Goal: Task Accomplishment & Management: Complete application form

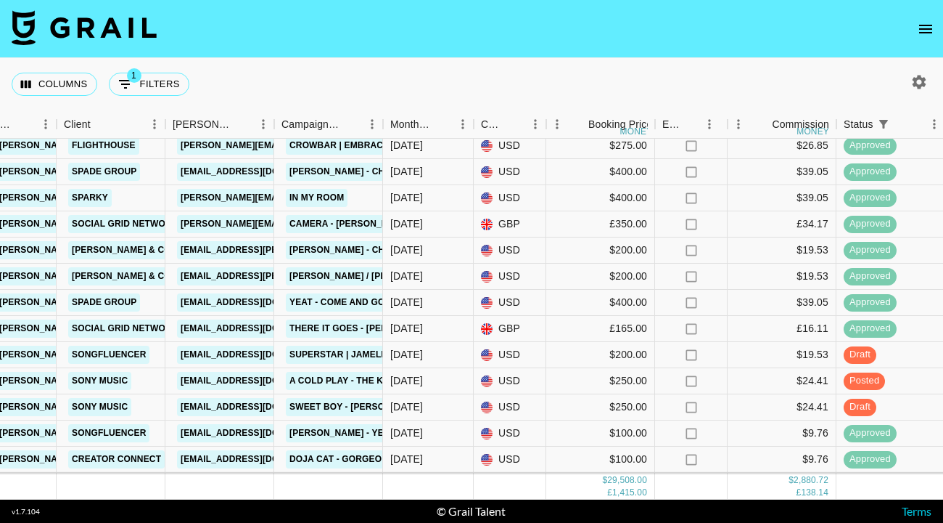
scroll to position [212, 426]
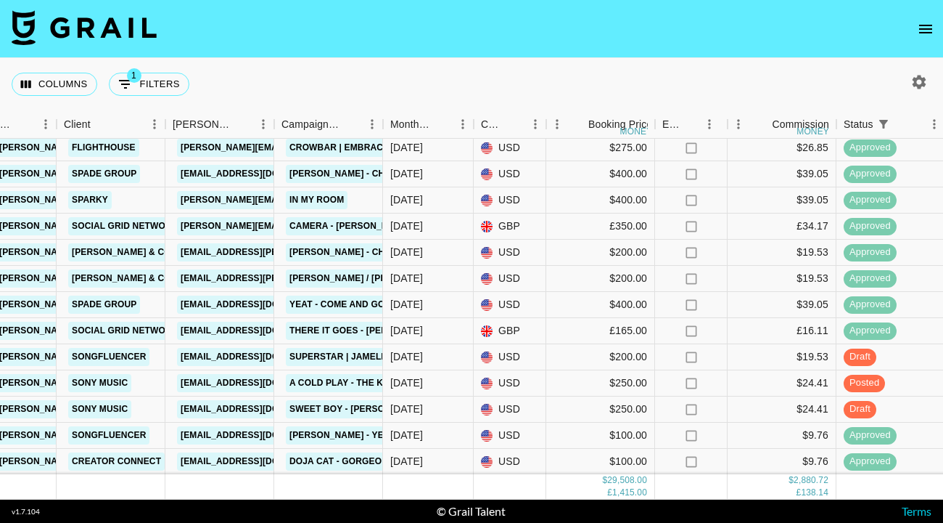
click at [911, 44] on nav at bounding box center [471, 29] width 943 height 58
click at [930, 24] on icon "open drawer" at bounding box center [925, 28] width 17 height 17
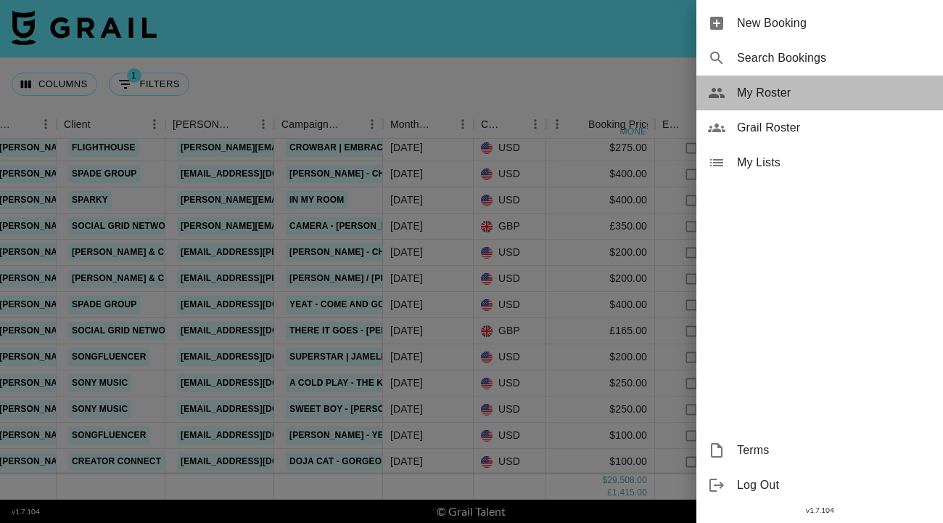
click at [797, 91] on span "My Roster" at bounding box center [834, 92] width 194 height 17
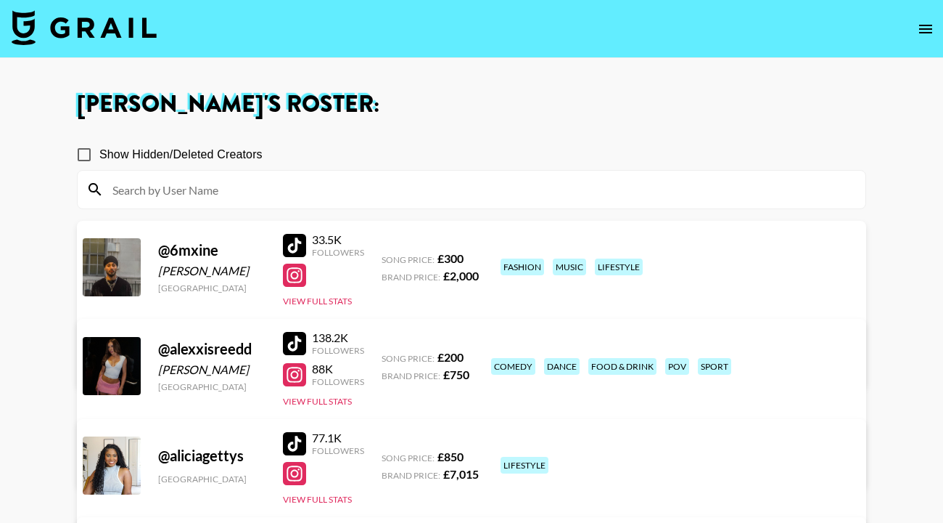
click at [432, 207] on div at bounding box center [472, 190] width 788 height 38
click at [417, 192] on input at bounding box center [480, 189] width 753 height 23
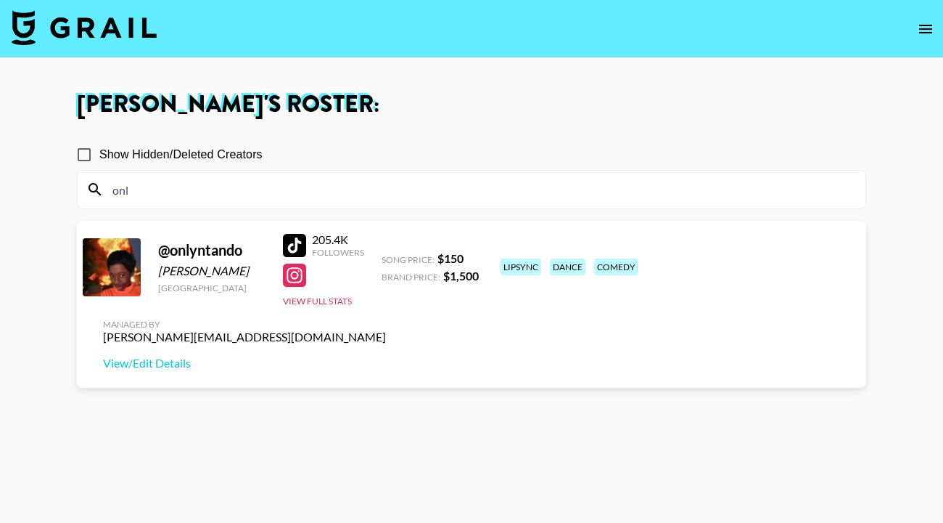
type input "onl"
click at [295, 243] on div at bounding box center [294, 245] width 23 height 23
click at [128, 21] on img at bounding box center [84, 27] width 145 height 35
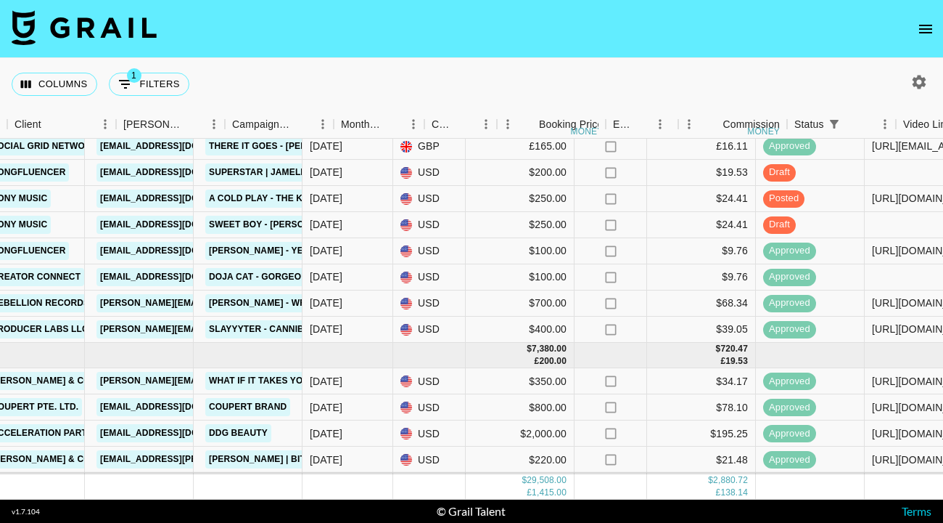
scroll to position [396, 540]
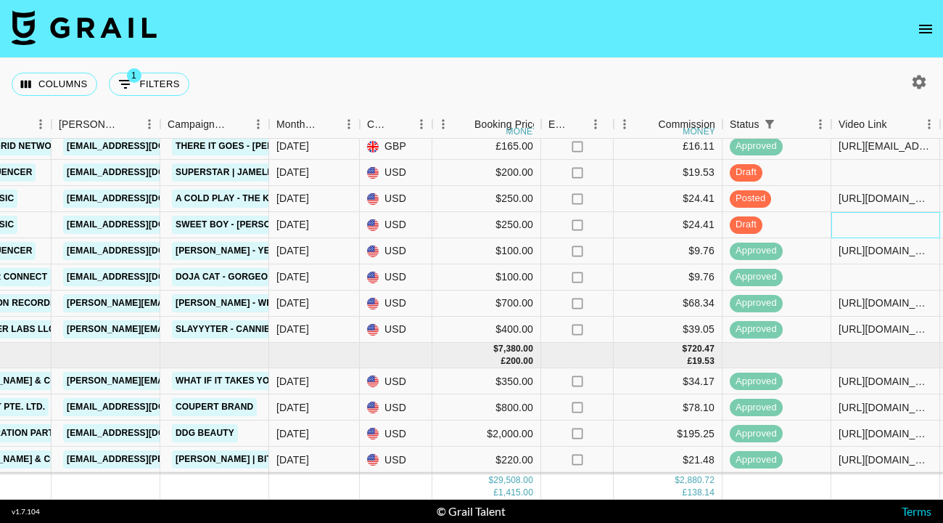
click at [872, 224] on div at bounding box center [886, 225] width 109 height 26
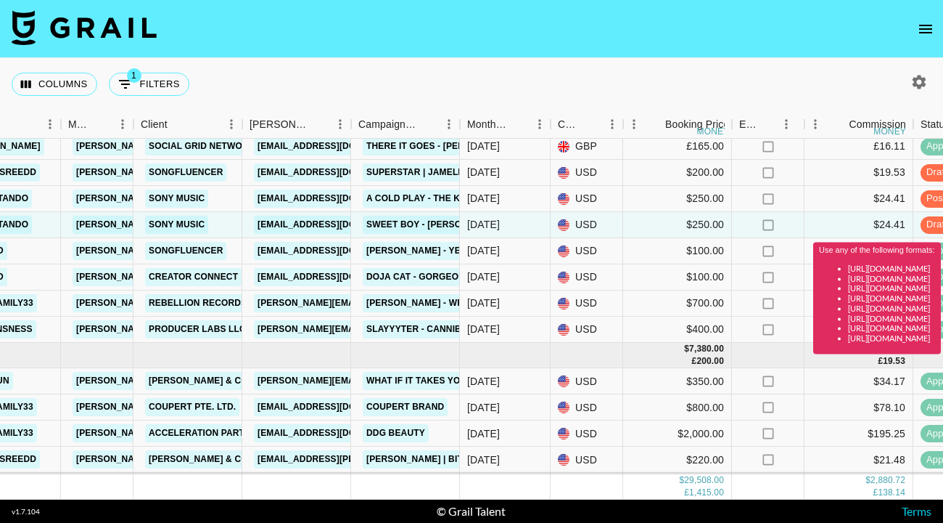
scroll to position [396, 917]
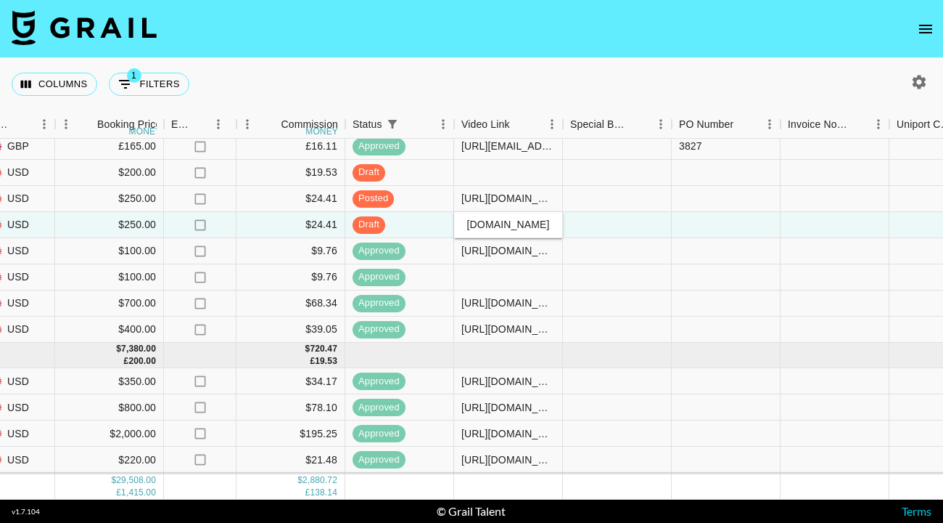
type input "[URL][DOMAIN_NAME]"
click at [769, 63] on div "Columns 1 Filters + Booking" at bounding box center [471, 84] width 943 height 52
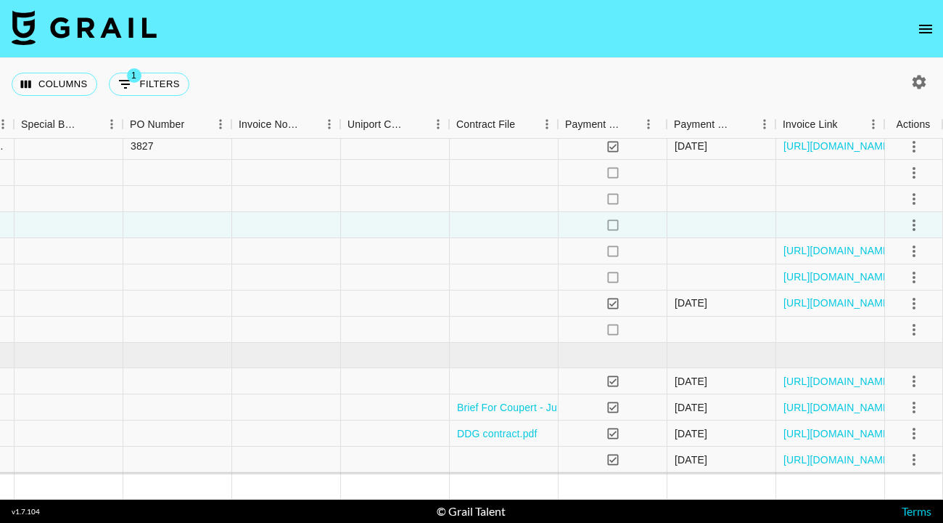
scroll to position [396, 1466]
click at [911, 198] on icon "select merge strategy" at bounding box center [914, 198] width 17 height 17
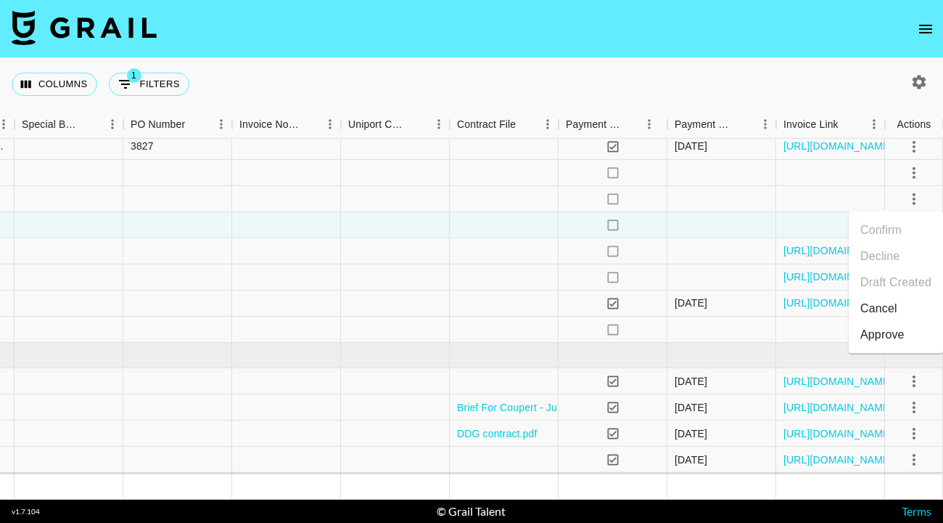
click at [872, 329] on div "Approve" at bounding box center [883, 334] width 44 height 17
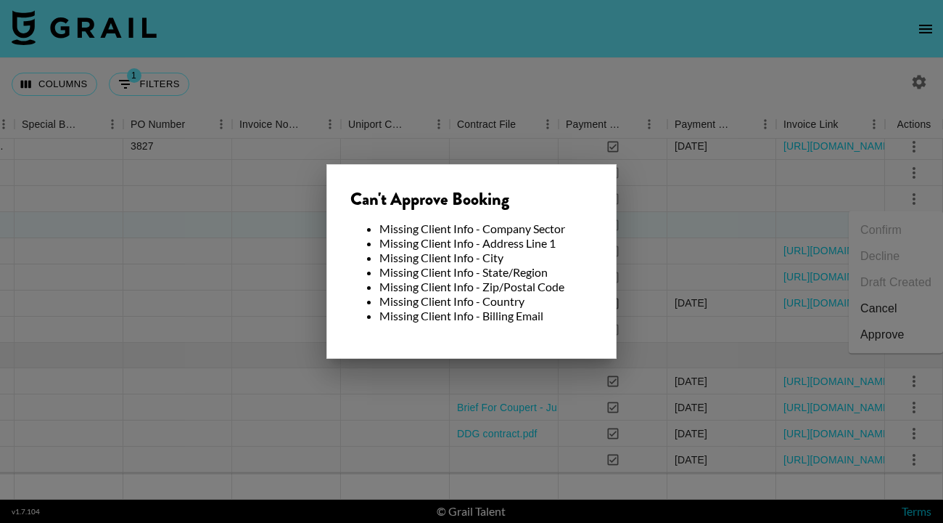
click at [552, 75] on div at bounding box center [471, 261] width 943 height 523
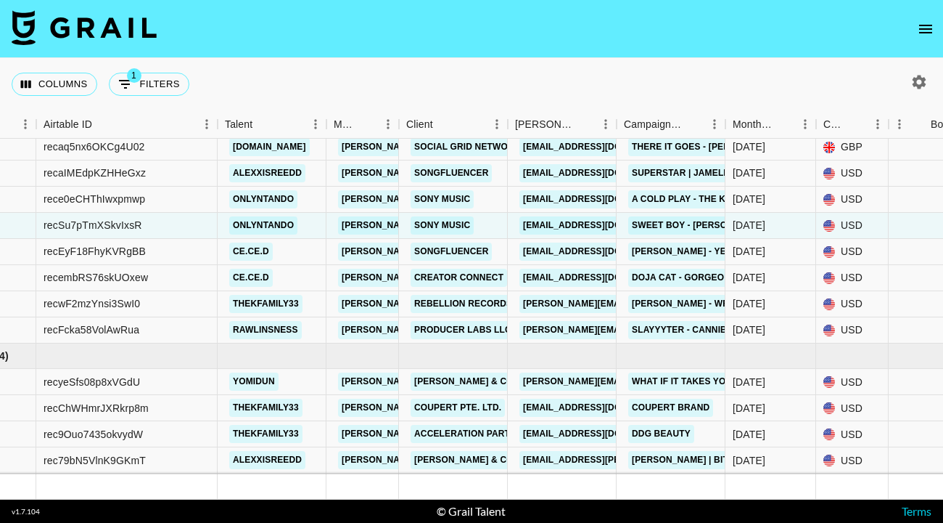
scroll to position [375, 83]
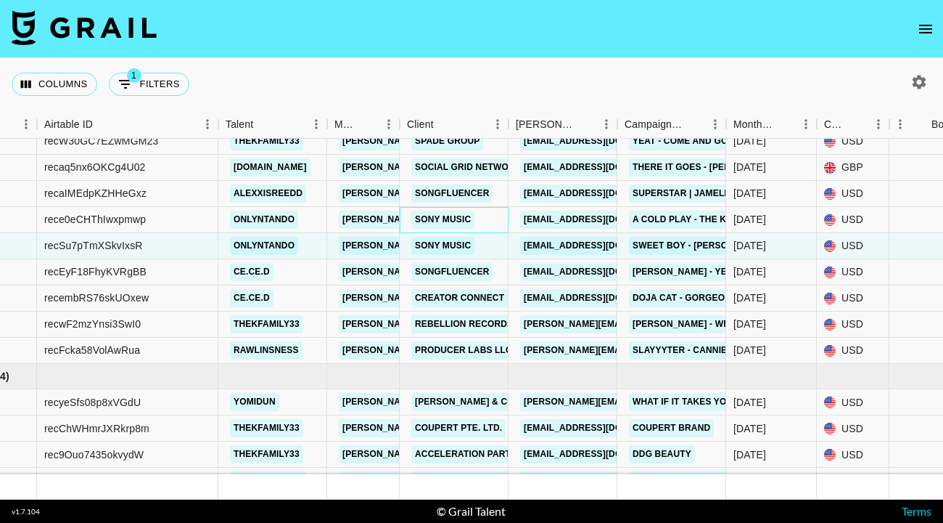
click at [448, 220] on link "Sony Music" at bounding box center [442, 219] width 63 height 18
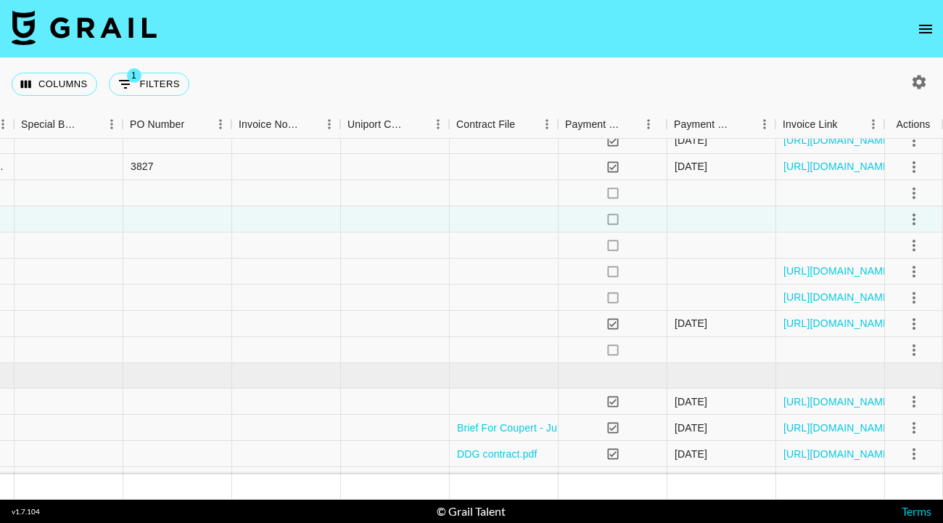
scroll to position [376, 1466]
click at [904, 218] on button "select merge strategy" at bounding box center [914, 219] width 25 height 25
click at [880, 353] on div "Approve" at bounding box center [883, 354] width 44 height 17
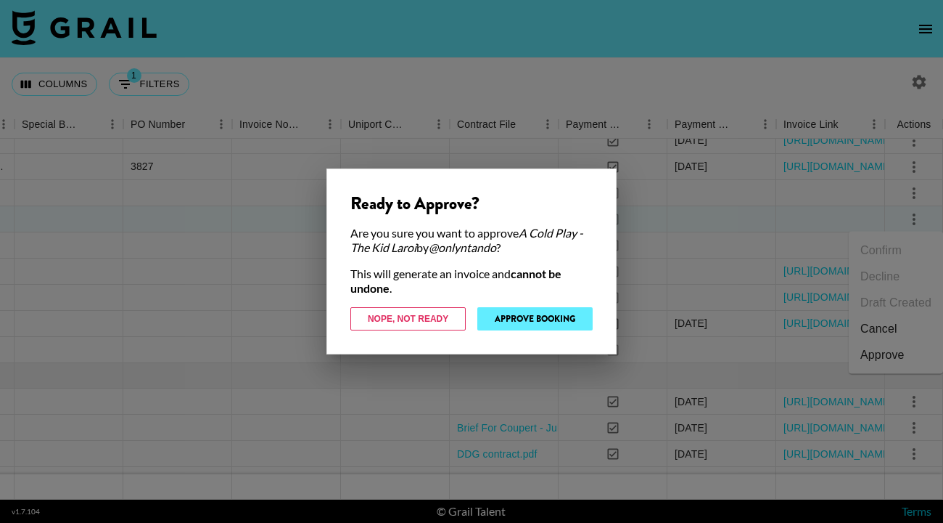
click at [552, 319] on button "Approve Booking" at bounding box center [535, 318] width 115 height 23
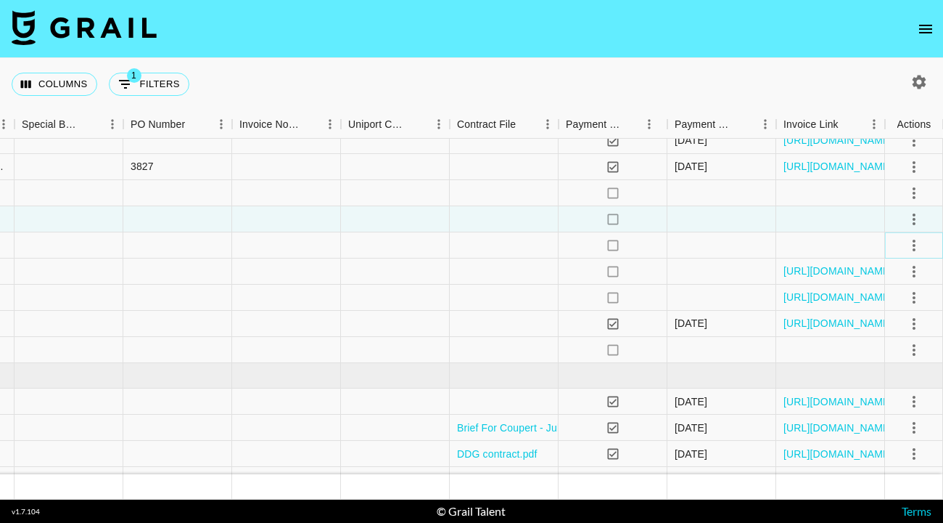
click at [921, 251] on icon "select merge strategy" at bounding box center [914, 245] width 17 height 17
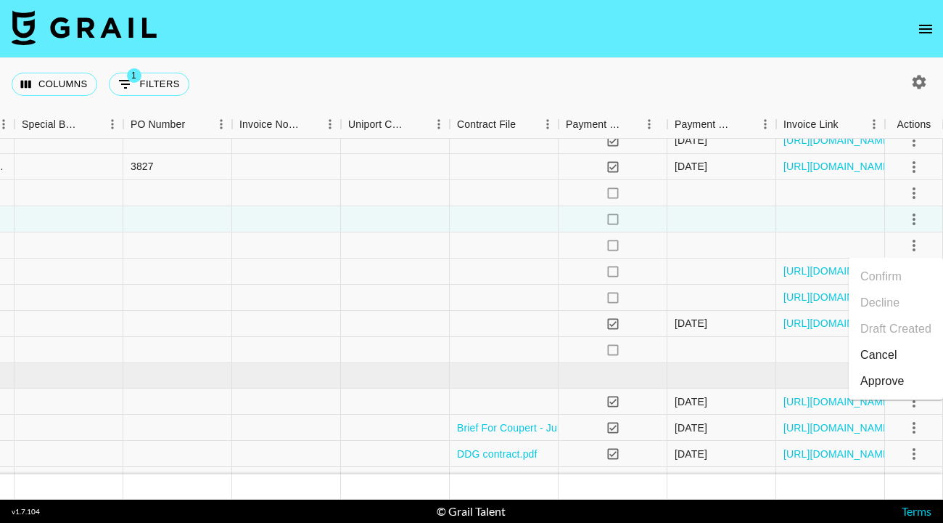
click at [882, 369] on li "Approve" at bounding box center [896, 381] width 94 height 26
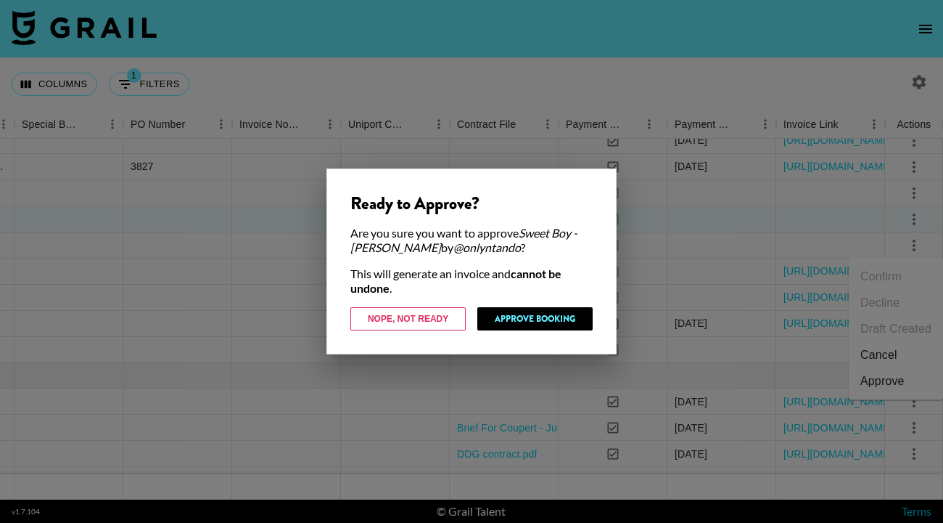
click at [551, 306] on div "Ready to Approve? Are you sure you want to approve Sweet Boy - [PERSON_NAME] by…" at bounding box center [472, 261] width 290 height 186
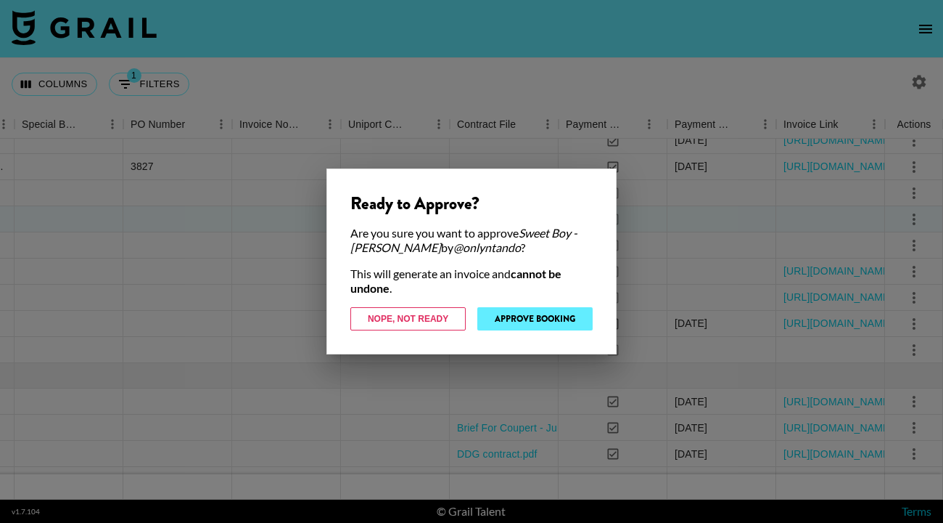
click at [544, 321] on button "Approve Booking" at bounding box center [535, 318] width 115 height 23
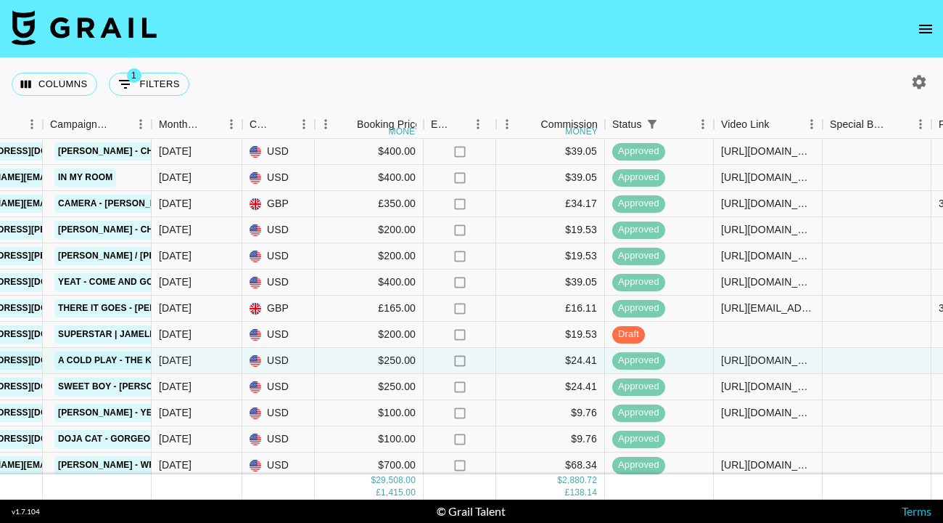
scroll to position [236, 657]
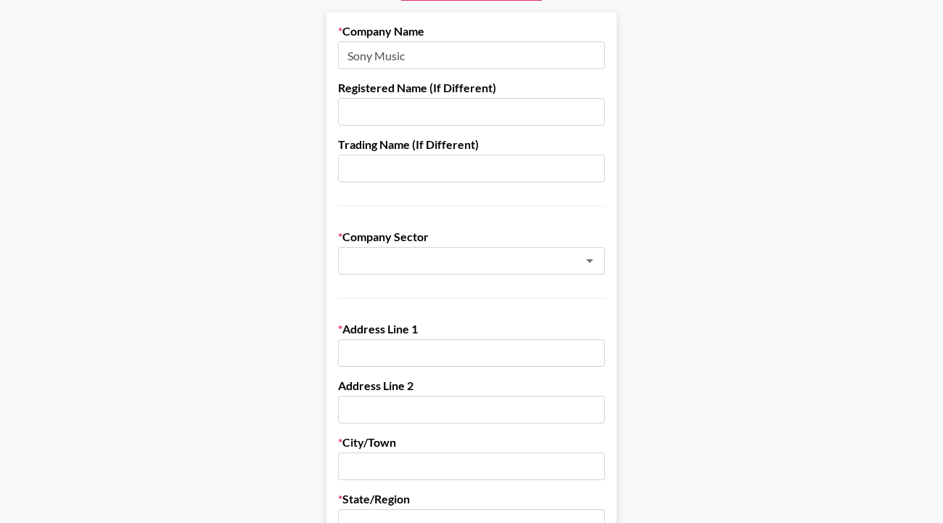
scroll to position [139, 0]
type input "s"
type input "m"
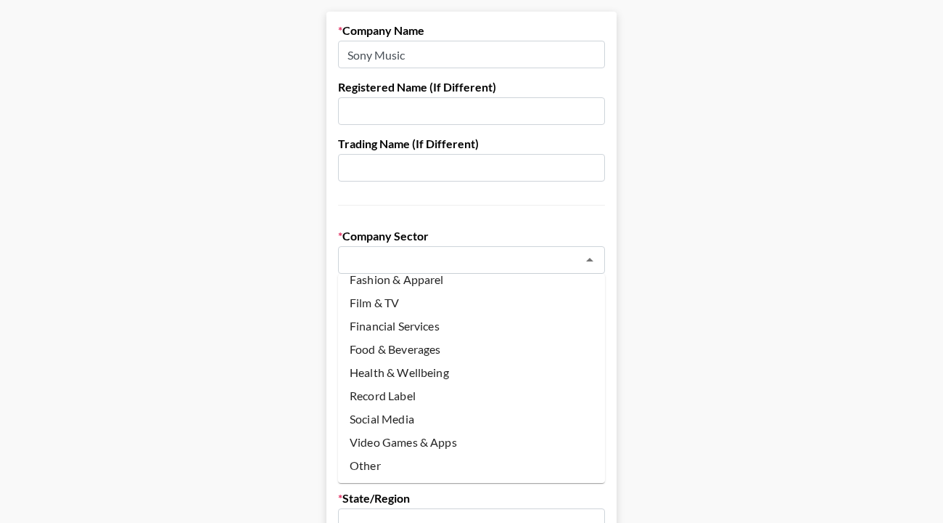
scroll to position [213, 0]
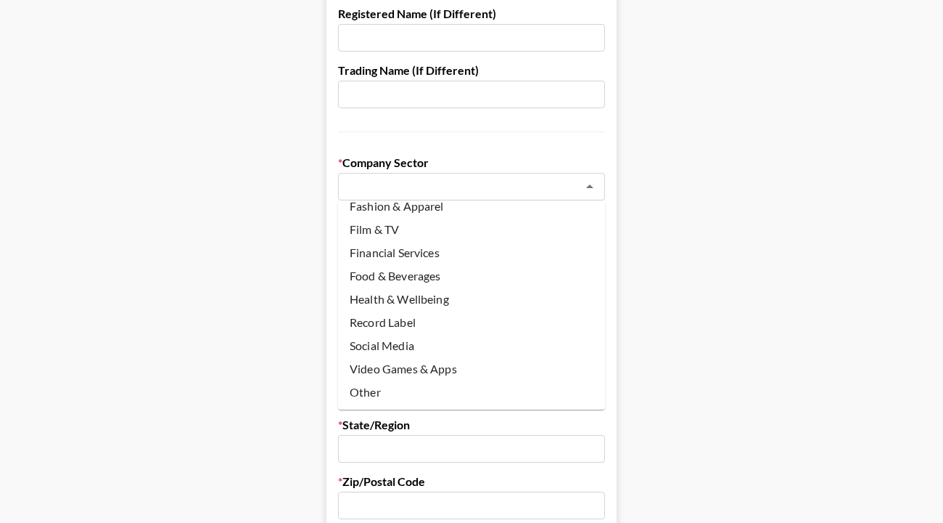
click at [399, 325] on li "Record Label" at bounding box center [471, 322] width 267 height 23
type input "Record Label"
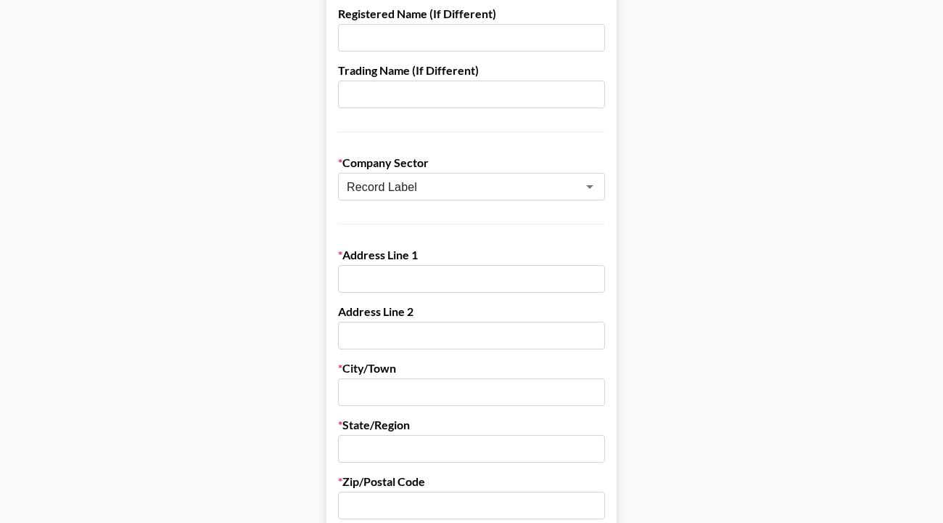
paste input "2 Canal Reach"
type input "2 Canal Reach"
type input "London"
paste input "[GEOGRAPHIC_DATA]"
type input "[GEOGRAPHIC_DATA]"
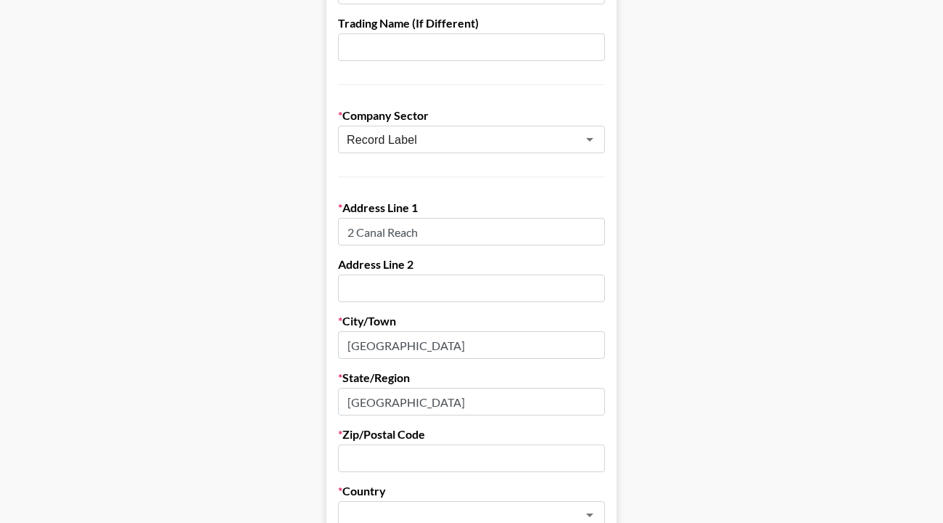
scroll to position [289, 0]
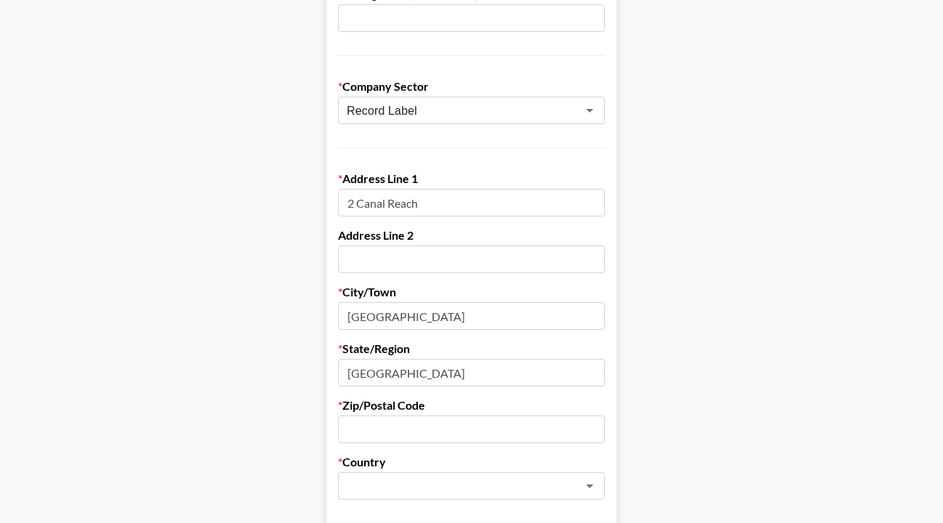
paste input "N1C 4DB"
type input "N1C 4DB"
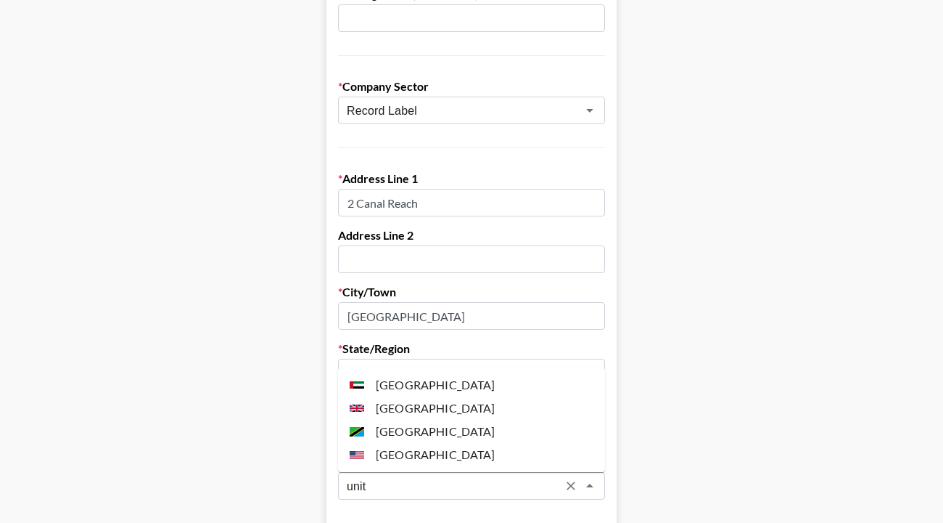
click at [427, 414] on li "[GEOGRAPHIC_DATA]" at bounding box center [471, 407] width 267 height 23
type input "[GEOGRAPHIC_DATA]"
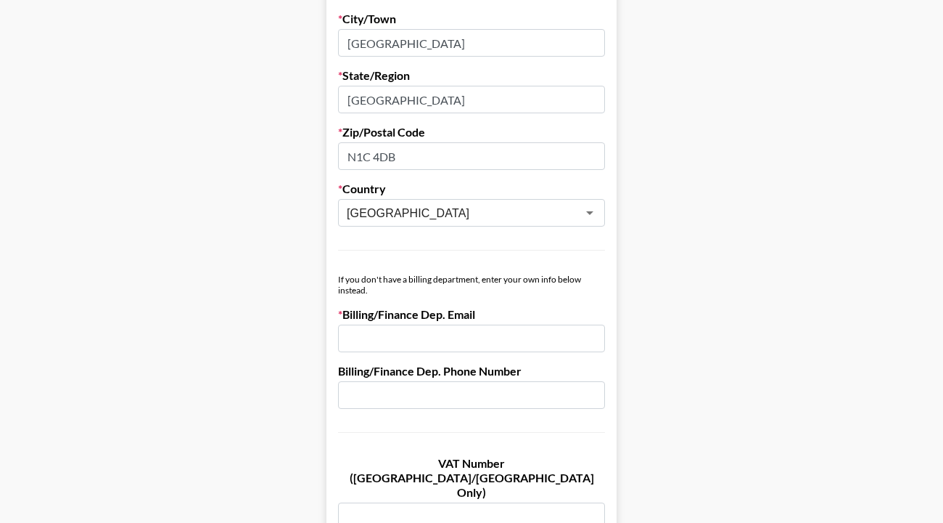
scroll to position [561, 0]
click at [399, 324] on div "Billing/Finance Dep. Email" at bounding box center [471, 330] width 267 height 45
paste input "[EMAIL_ADDRESS][DOMAIN_NAME]"
type input "[EMAIL_ADDRESS][DOMAIN_NAME]"
click at [259, 337] on main "Send New Client Form to Client Copy Link to Client Form Company Name Sony Music…" at bounding box center [472, 267] width 920 height 1495
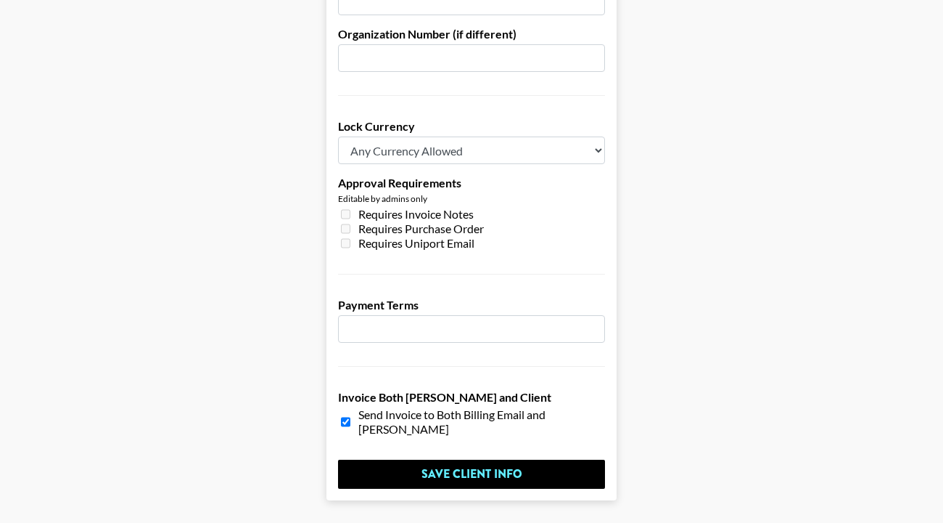
scroll to position [1076, 0]
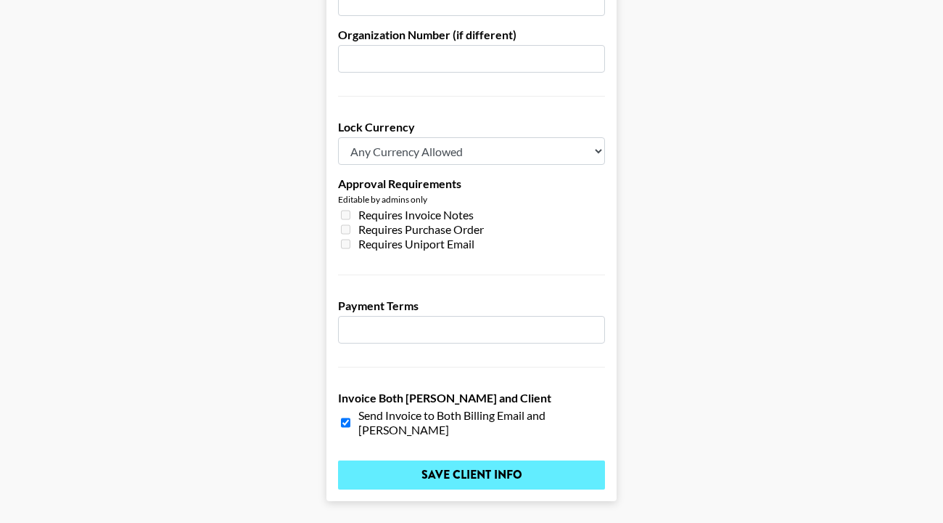
click at [382, 460] on input "Save Client Info" at bounding box center [471, 474] width 267 height 29
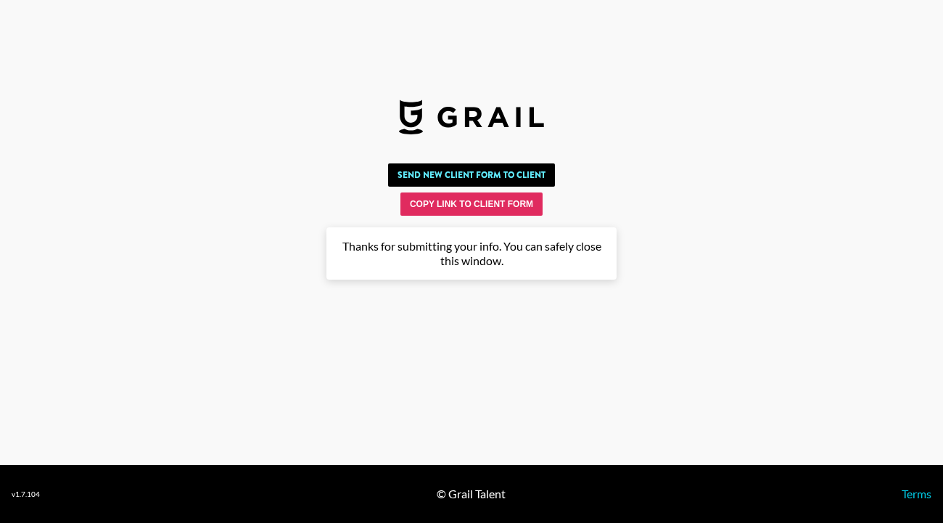
scroll to position [0, 0]
